Goal: Information Seeking & Learning: Get advice/opinions

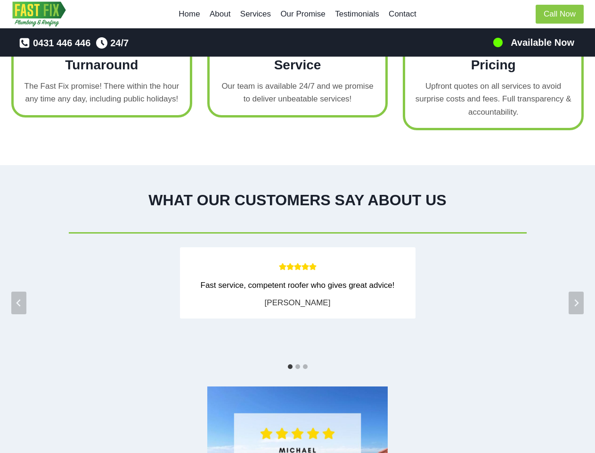
scroll to position [1602, 0]
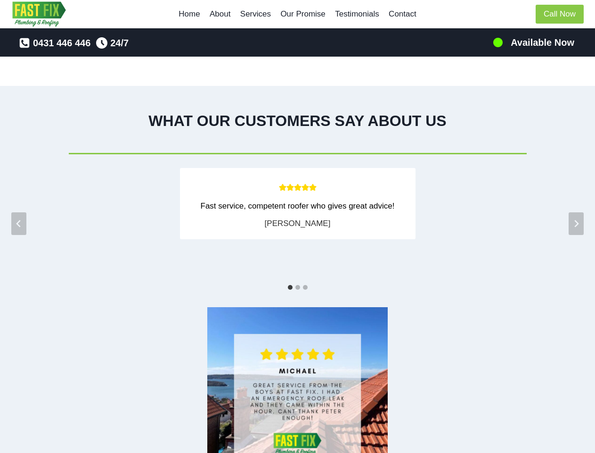
click at [297, 226] on div "[PERSON_NAME]" at bounding box center [298, 223] width 66 height 13
click at [19, 220] on icon "Go to last slide" at bounding box center [19, 224] width 8 height 8
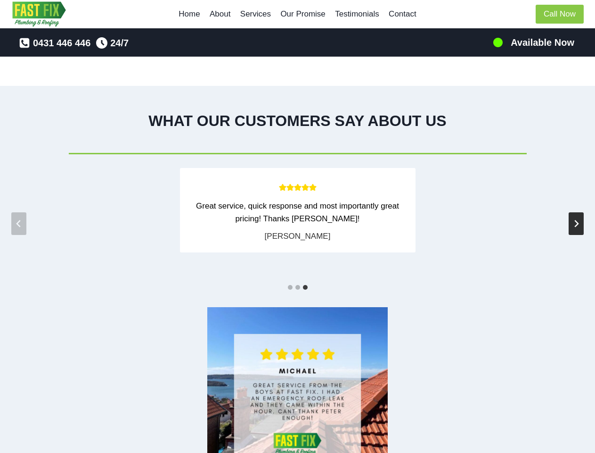
click at [576, 220] on icon "Next slide" at bounding box center [577, 224] width 8 height 8
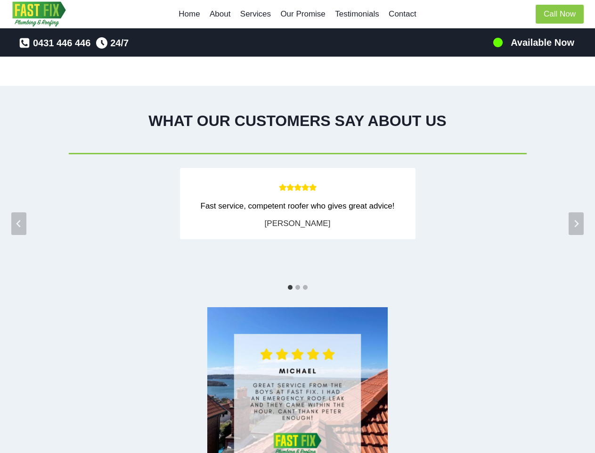
click at [297, 210] on blockquote "Fast service, competent roofer who gives great advice!" at bounding box center [297, 205] width 217 height 13
click at [0, 210] on div "WHAT OUR CUSTOMERS SAY ABOUT US Called several companies, none answered besides…" at bounding box center [297, 304] width 595 height 437
click at [7, 210] on div "WHAT OUR CUSTOMERS SAY ABOUT US Called several companies, none answered besides…" at bounding box center [297, 304] width 595 height 437
click at [297, 210] on blockquote "Fast service, competent roofer who gives great advice!" at bounding box center [297, 205] width 217 height 13
click at [588, 210] on div "WHAT OUR CUSTOMERS SAY ABOUT US Called several companies, none answered besides…" at bounding box center [297, 304] width 595 height 437
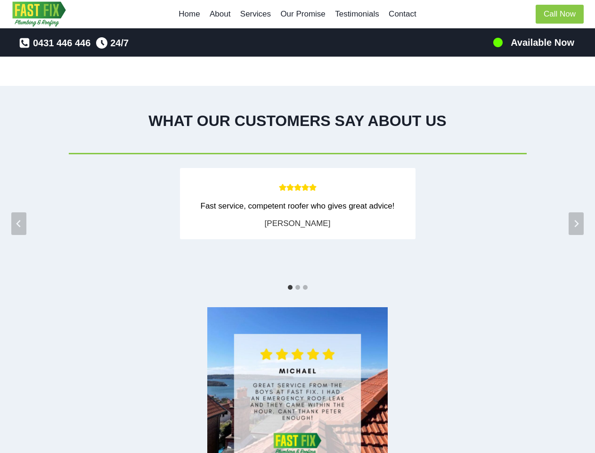
click at [290, 285] on button "Go to slide 1" at bounding box center [290, 287] width 5 height 5
click at [298, 285] on button "Go to slide 2" at bounding box center [298, 287] width 5 height 5
